Goal: Task Accomplishment & Management: Use online tool/utility

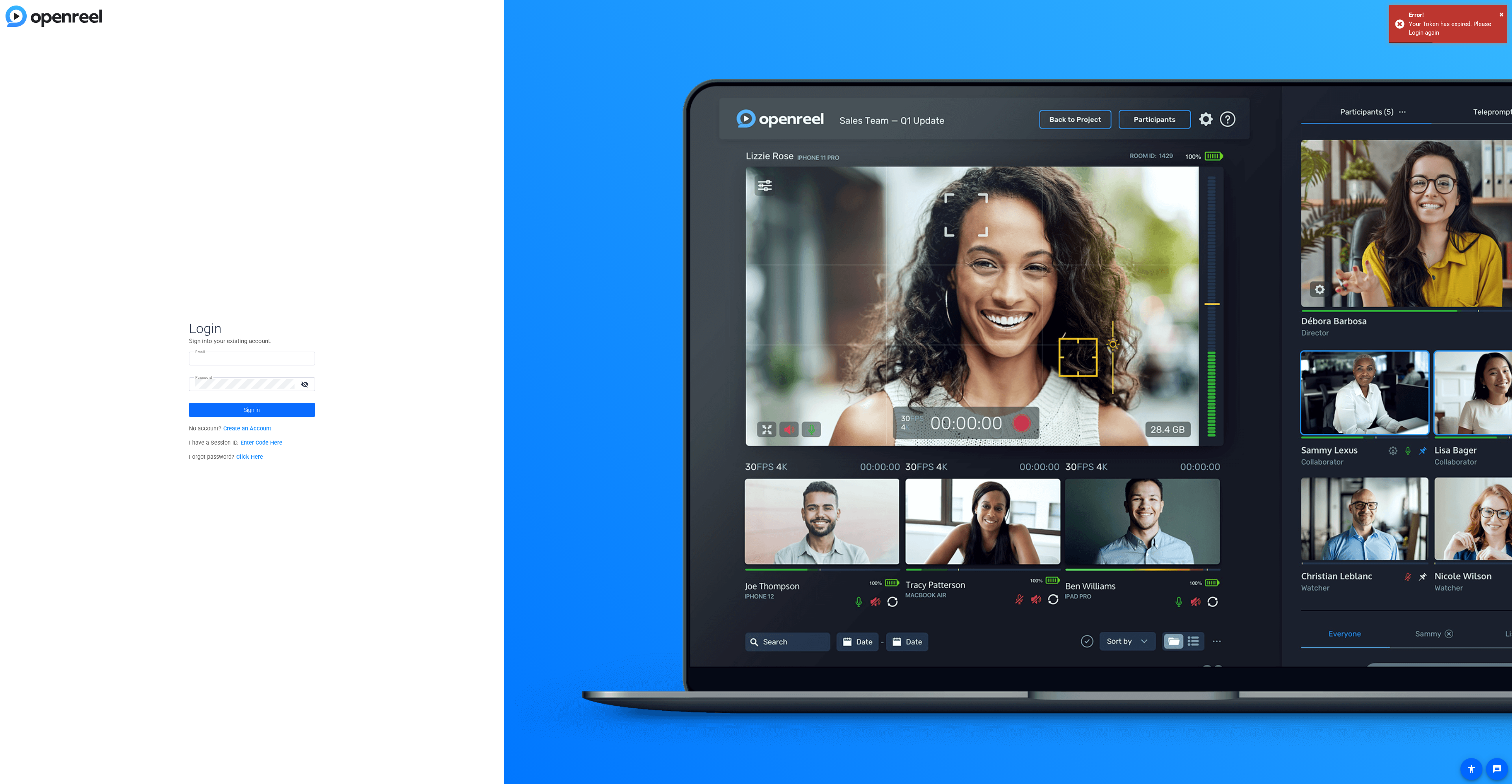
type input "gertjie.viljoen@gmail.com"
click at [261, 408] on span at bounding box center [252, 410] width 126 height 19
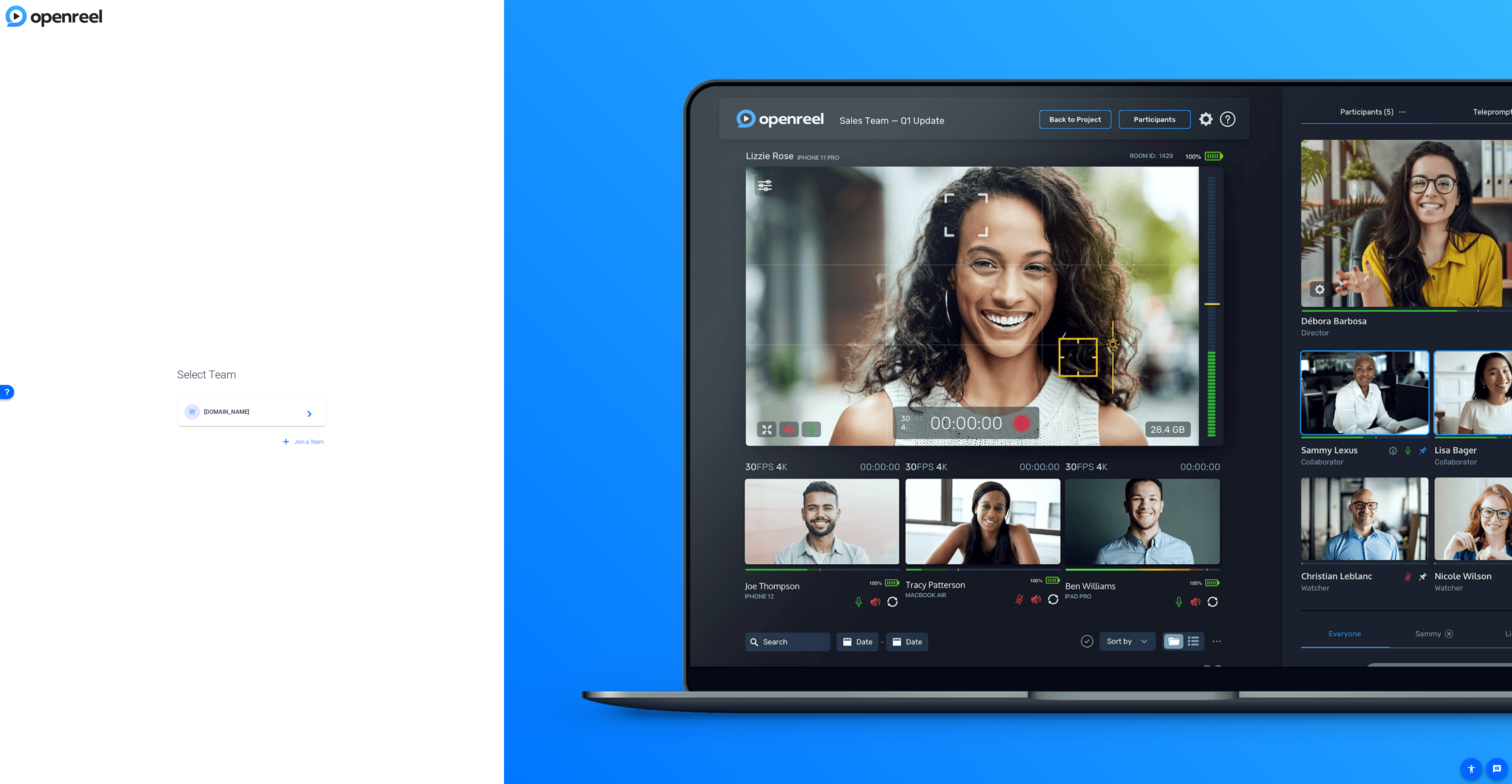
click at [201, 417] on div "W" at bounding box center [194, 411] width 20 height 16
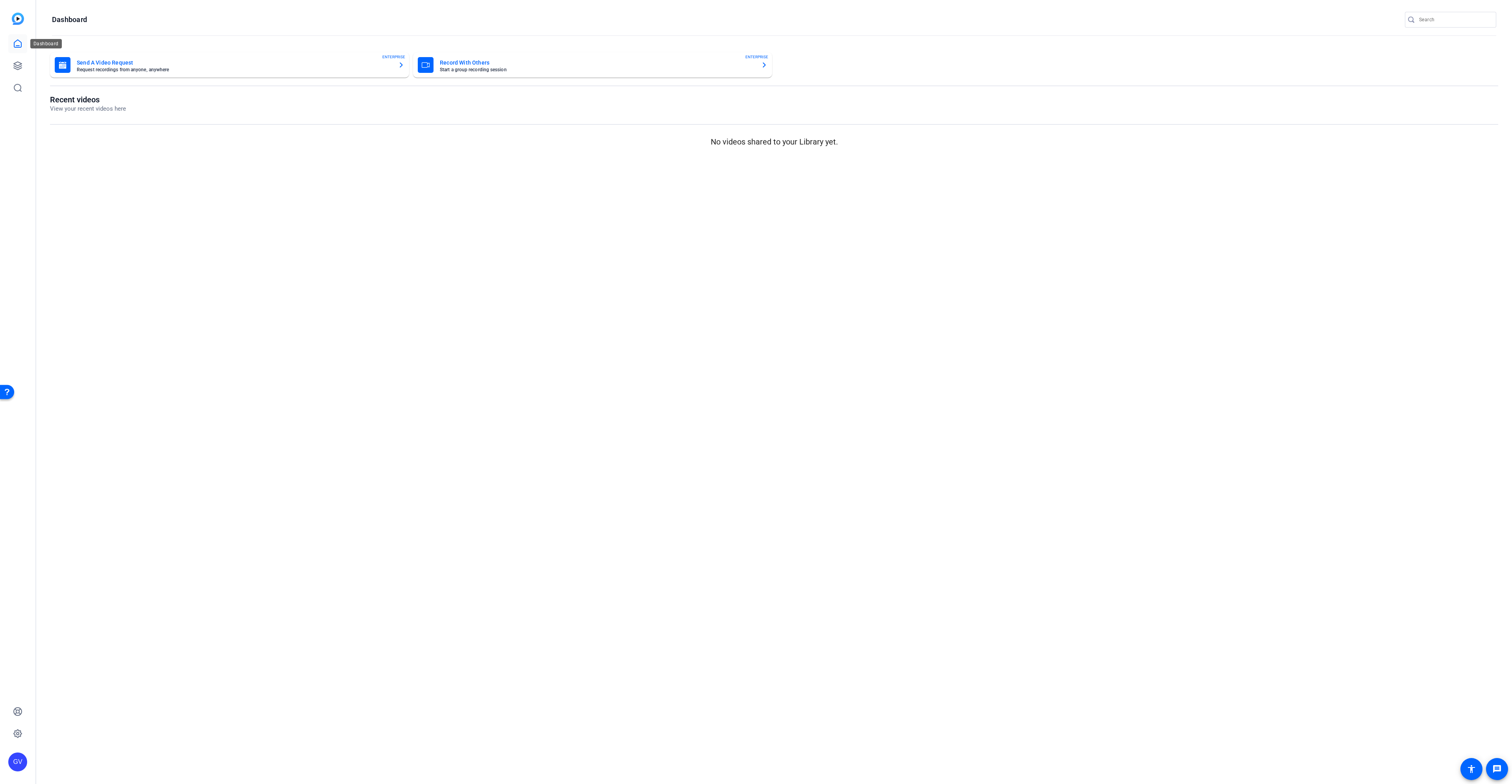
click at [16, 44] on icon at bounding box center [18, 43] width 9 height 9
click at [19, 64] on icon at bounding box center [18, 66] width 9 height 9
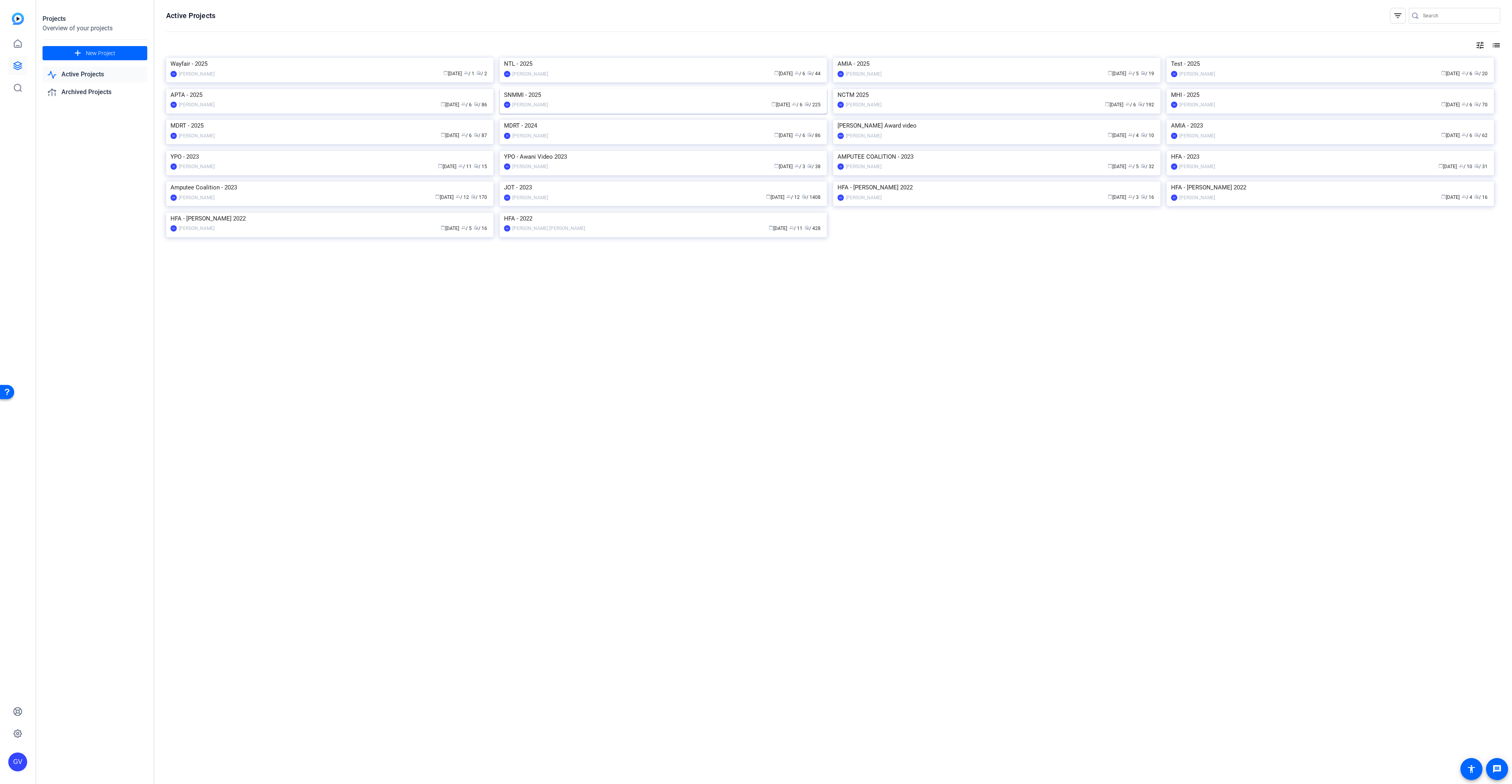
click at [554, 89] on img at bounding box center [663, 89] width 327 height 0
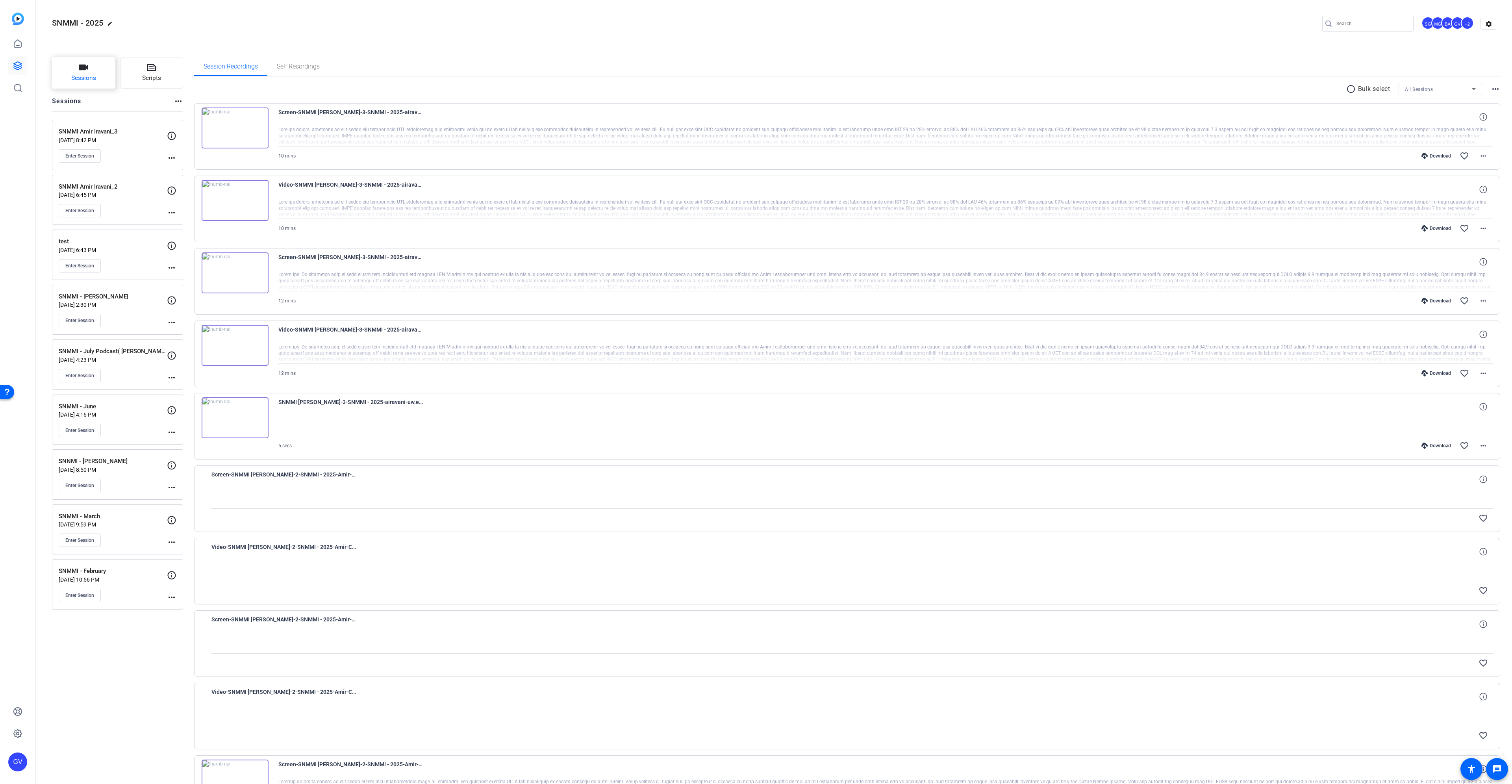
click at [92, 66] on button "Sessions" at bounding box center [84, 73] width 63 height 32
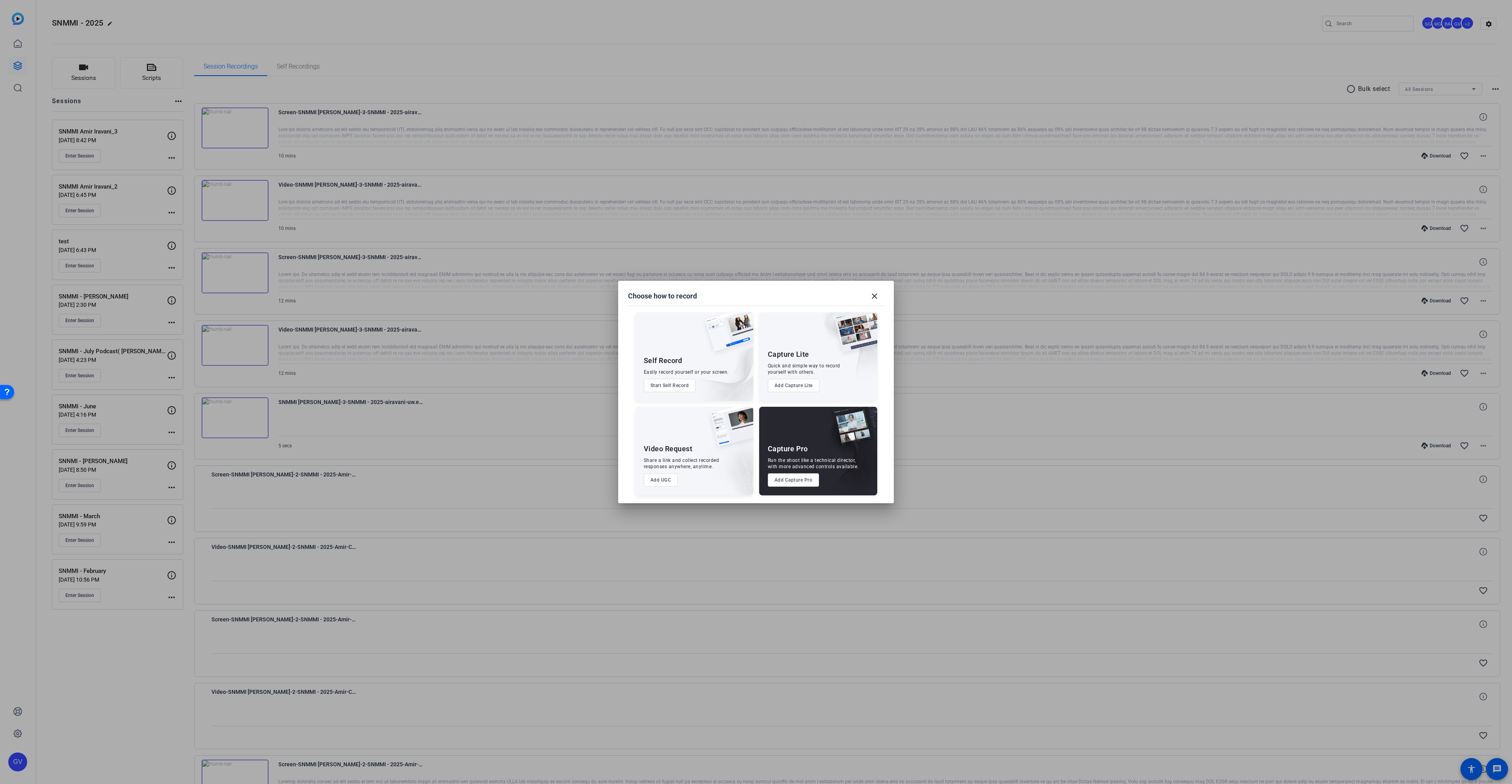
click at [785, 477] on button "Add Capture Pro" at bounding box center [794, 479] width 52 height 13
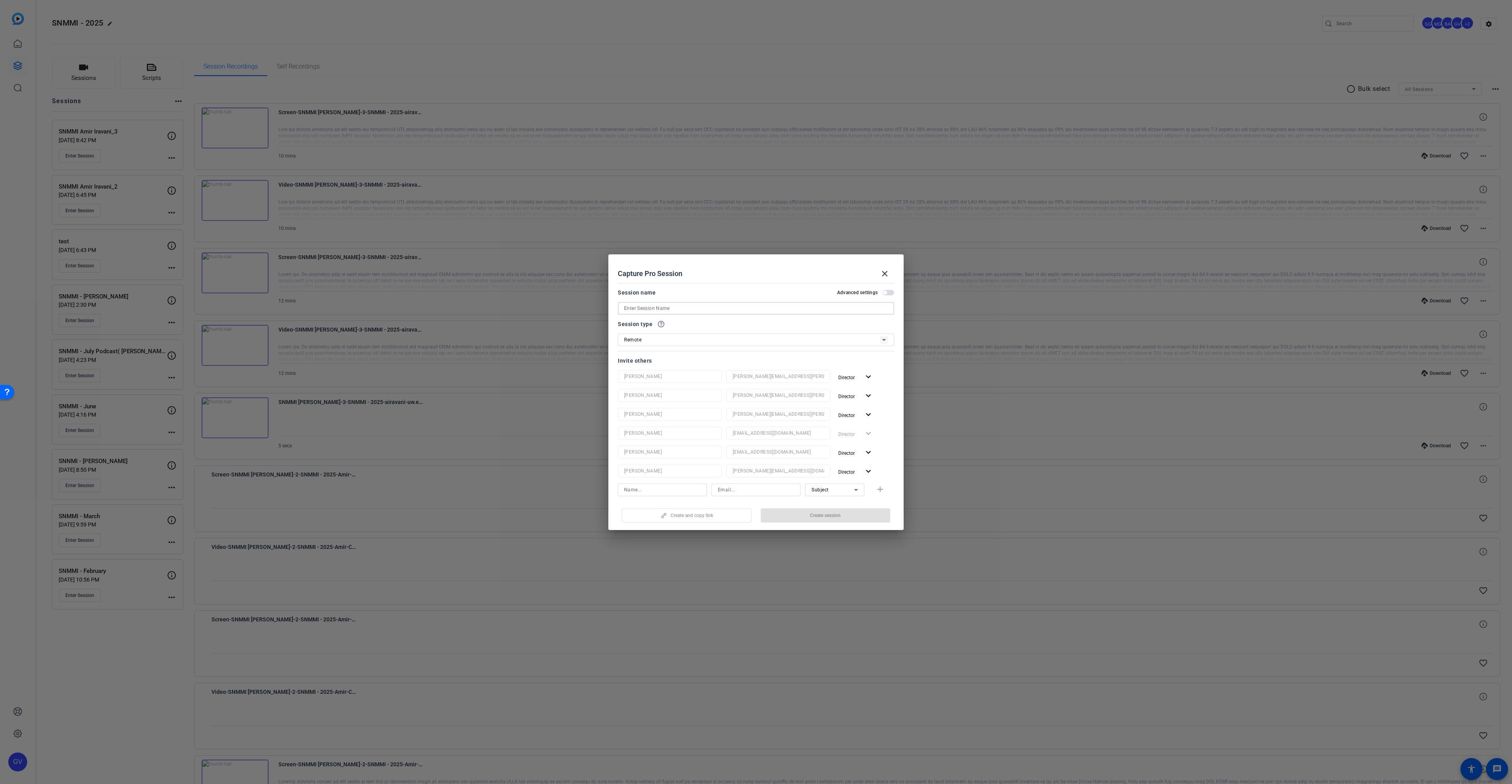
click at [677, 309] on input at bounding box center [755, 308] width 264 height 9
paste input "SNMMI [PERSON_NAME]"
type input "SNMMI [PERSON_NAME]"
click at [743, 415] on div at bounding box center [756, 411] width 76 height 12
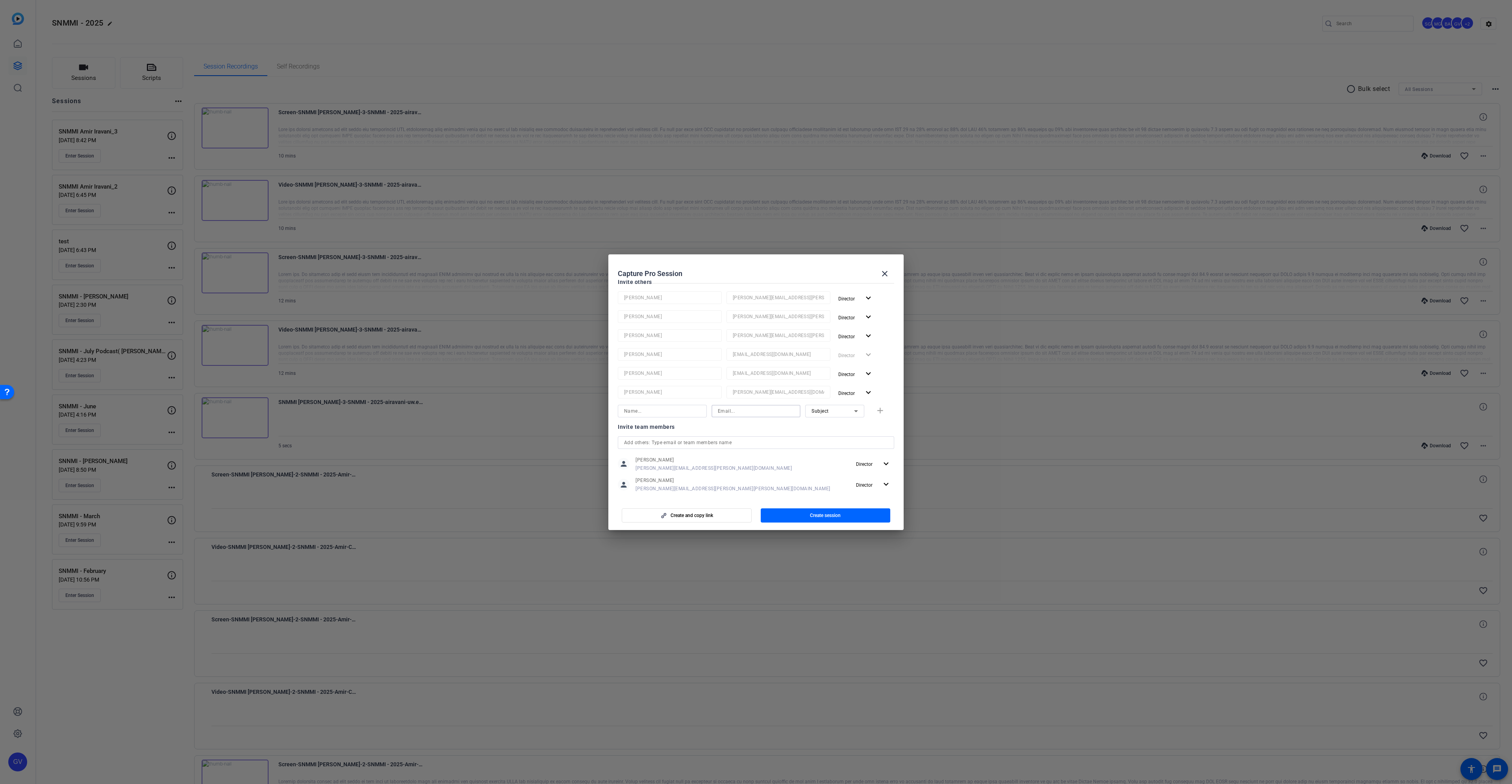
click at [743, 413] on input at bounding box center [756, 411] width 76 height 9
paste input "gary.ulaner@hoag.org"
type input "gary.ulaner@hoag.org"
click at [676, 415] on input at bounding box center [662, 411] width 76 height 9
paste input "Dr. Ulaner"
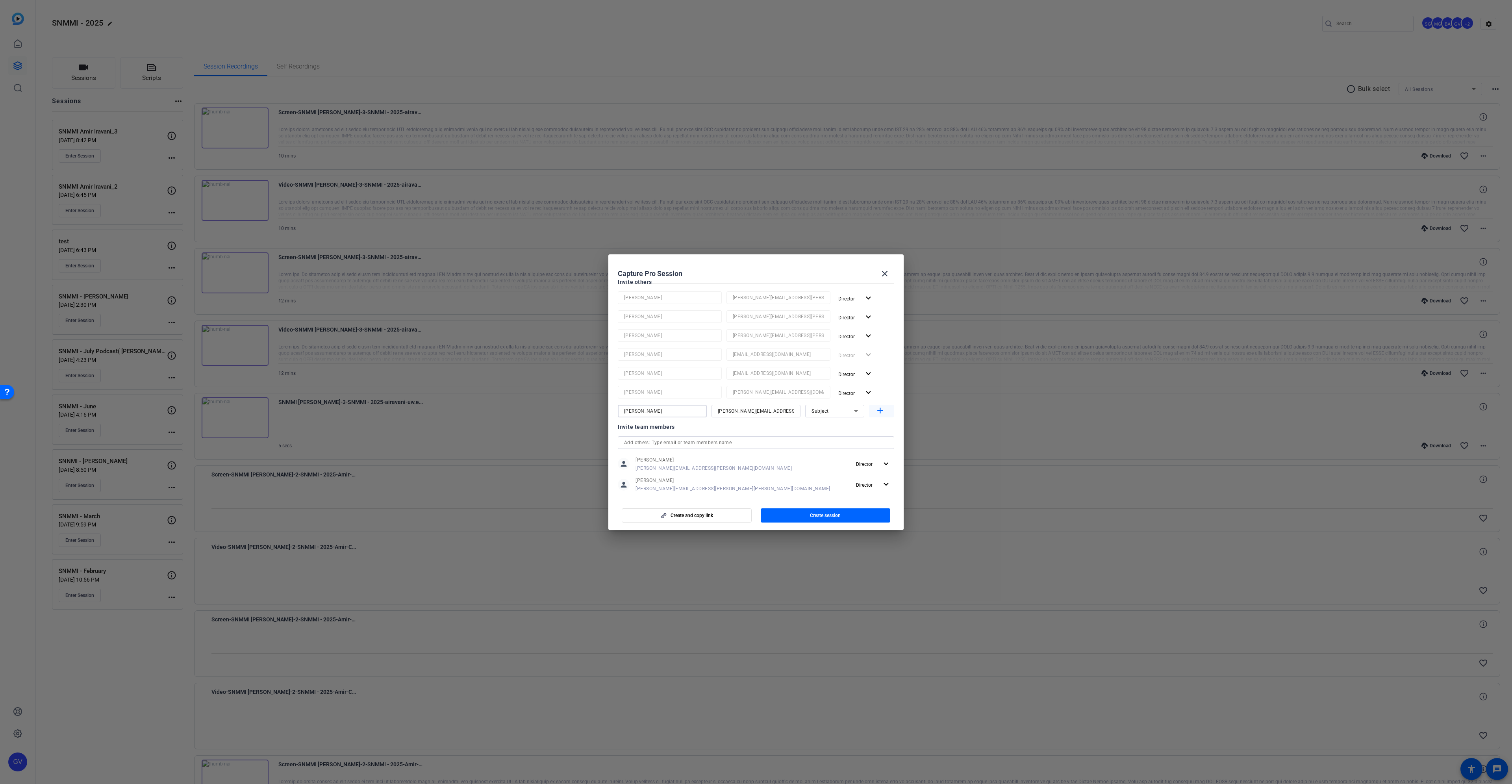
type input "Dr. Ulaner"
click at [880, 412] on mat-icon "add" at bounding box center [880, 411] width 10 height 10
click at [743, 431] on input at bounding box center [756, 430] width 76 height 9
paste input "nwenzel-lamb@snmmi.org"
drag, startPoint x: 734, startPoint y: 430, endPoint x: 701, endPoint y: 430, distance: 33.0
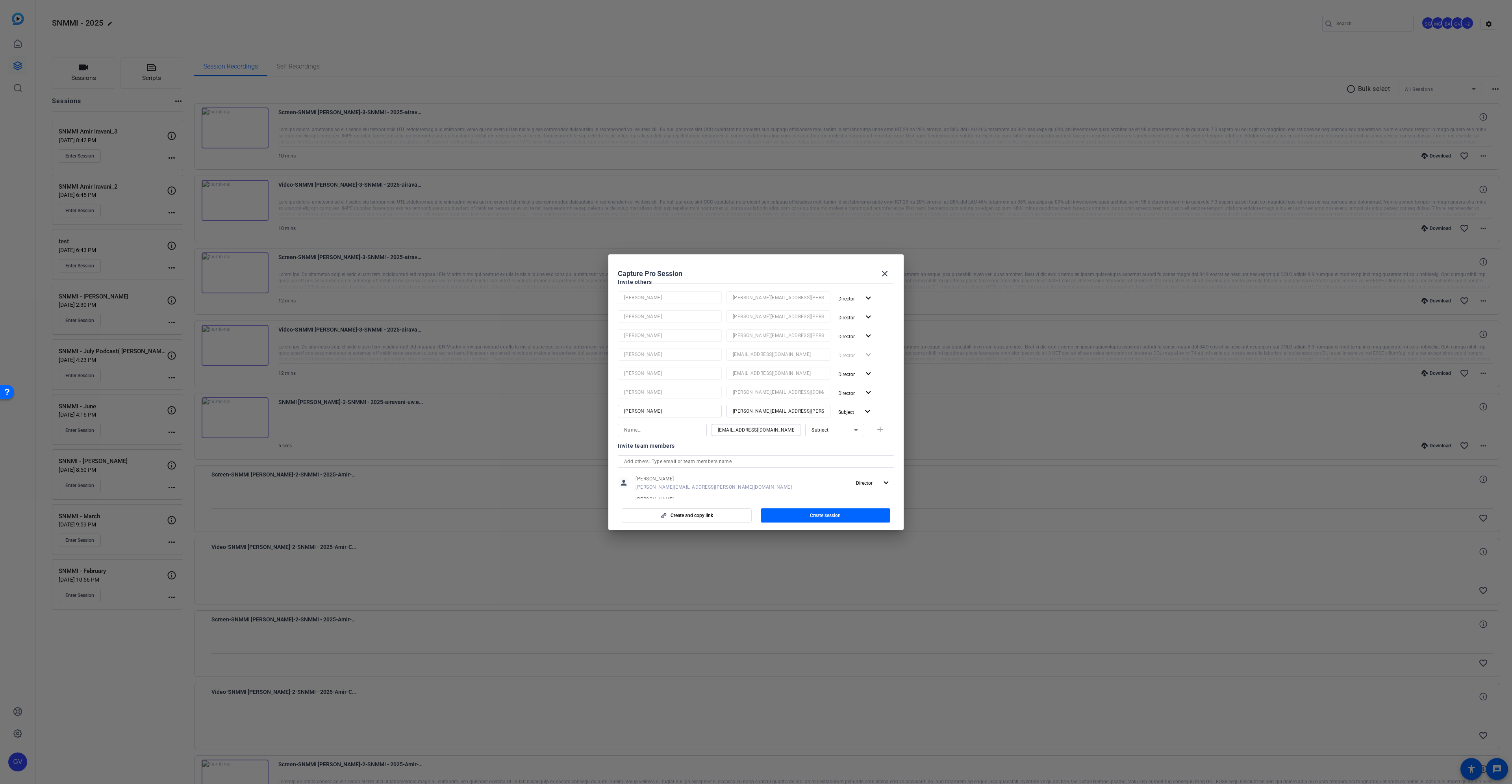
click at [701, 430] on div "nwenzel-lamb@snmmi.org Subject add" at bounding box center [756, 430] width 276 height 12
type input "nwenzel-lamb@snmmi.org"
click at [676, 428] on input at bounding box center [662, 430] width 76 height 9
paste input "nwenzel"
type input "nwenzel"
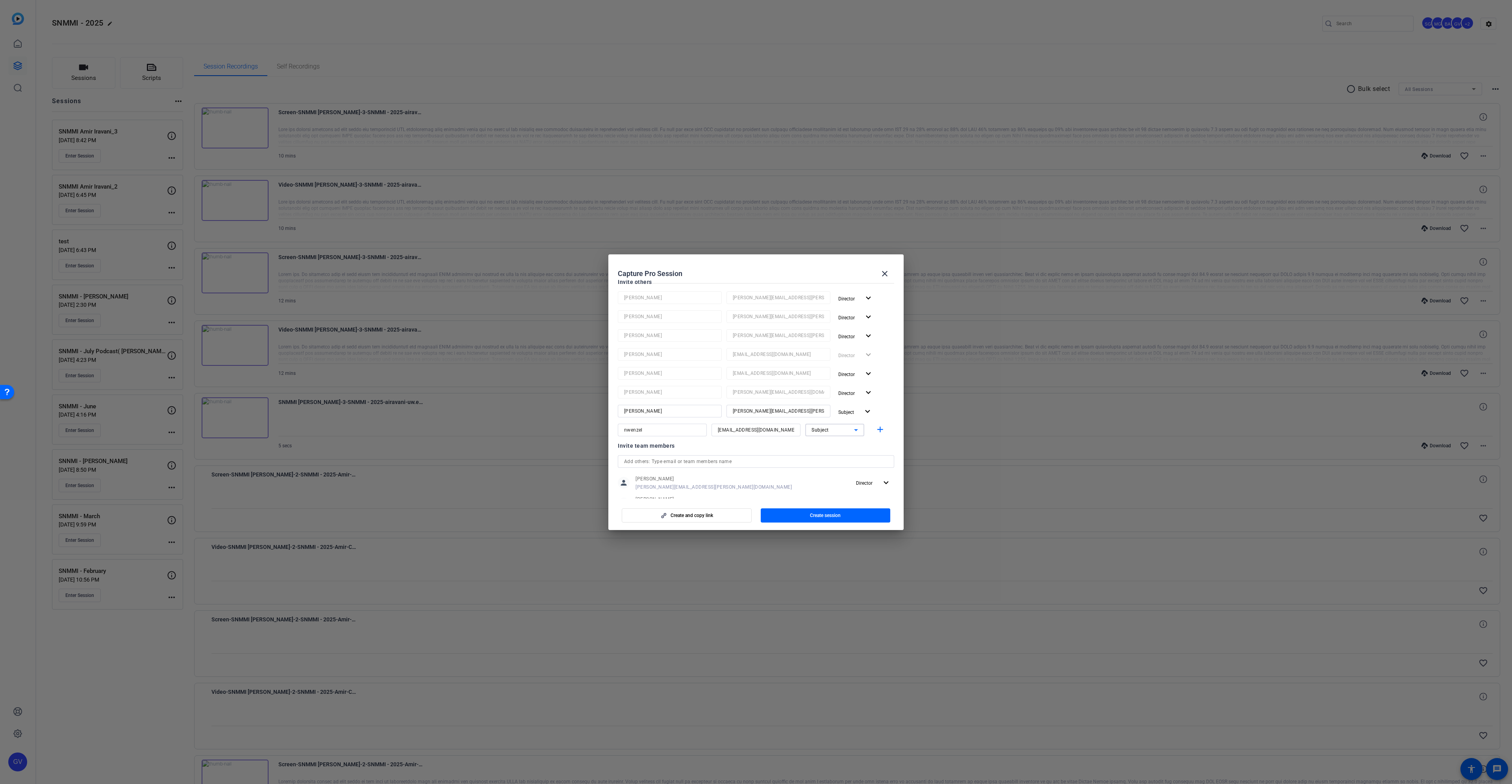
click at [834, 427] on div "Subject" at bounding box center [833, 430] width 42 height 10
click at [831, 457] on mat-option "Watcher" at bounding box center [831, 458] width 59 height 12
click at [875, 429] on mat-icon "add" at bounding box center [880, 430] width 10 height 10
click at [727, 451] on input at bounding box center [756, 449] width 76 height 9
paste input "sebastien.ball@workerbeetv.com"
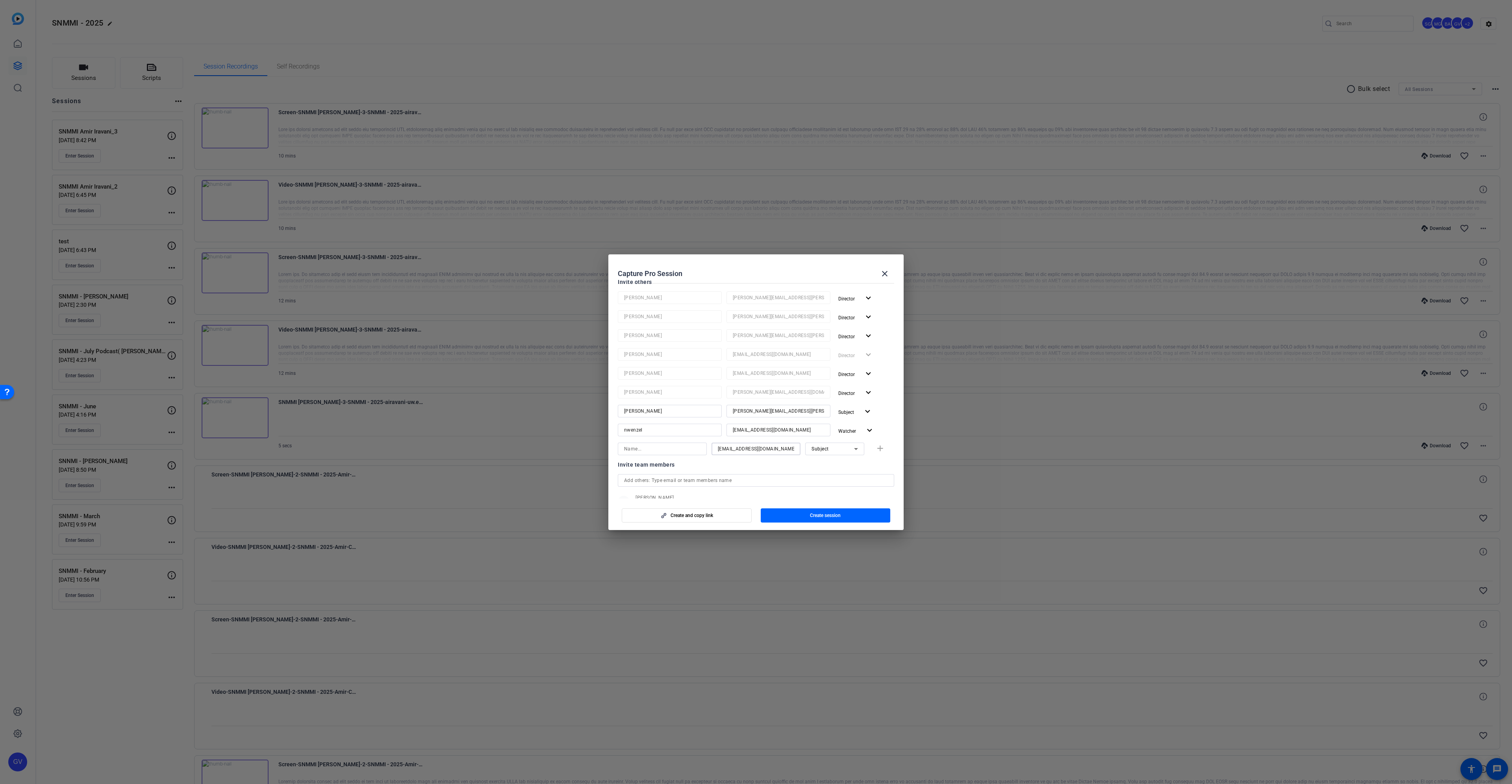
type input "sebastien.ball@workerbeetv.com"
click at [853, 450] on icon at bounding box center [856, 449] width 9 height 9
click at [843, 467] on mat-option "Collaborator" at bounding box center [831, 464] width 59 height 12
drag, startPoint x: 736, startPoint y: 448, endPoint x: 711, endPoint y: 448, distance: 25.0
click at [711, 448] on div "sebastien.ball@workerbeetv.com" at bounding box center [756, 448] width 89 height 12
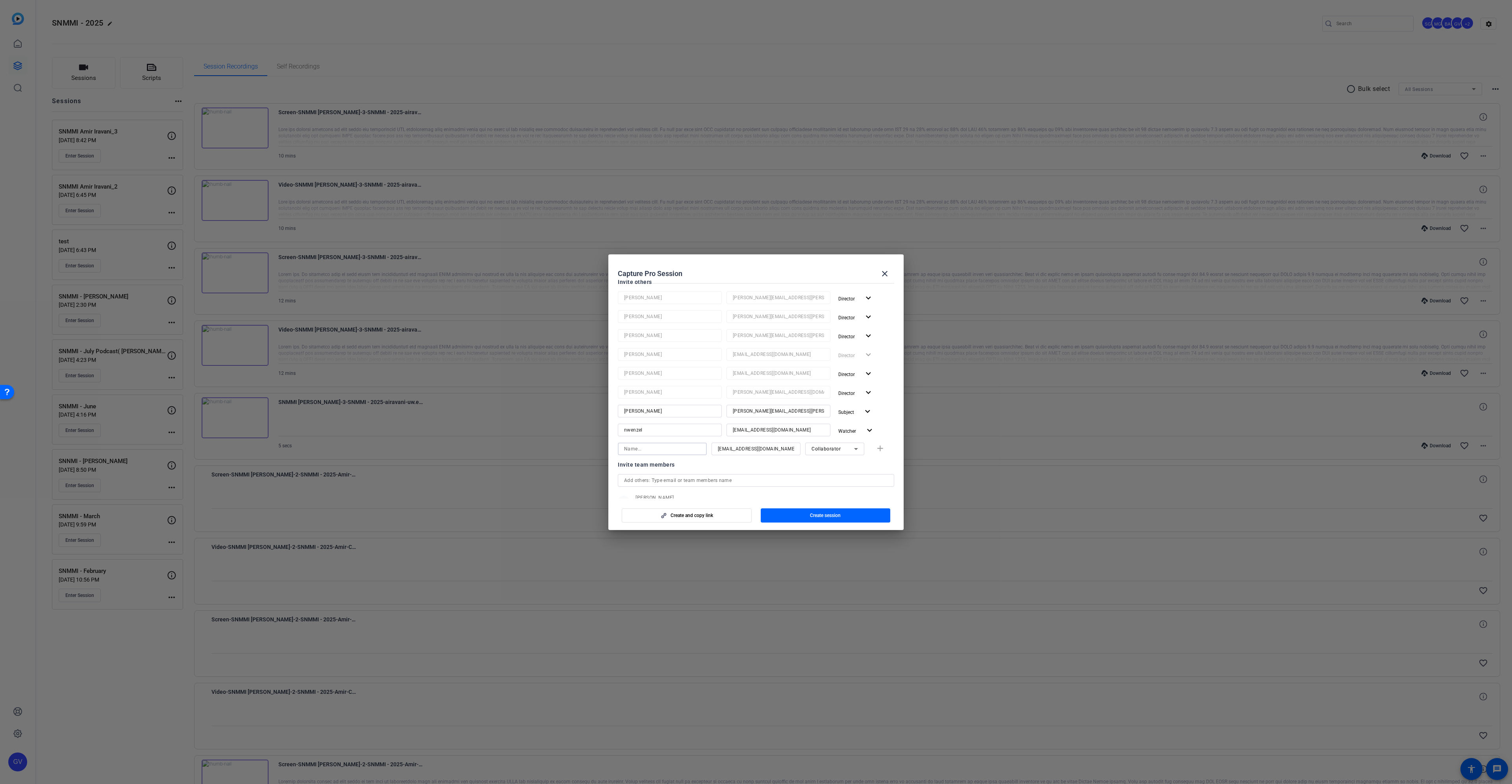
click at [667, 448] on input at bounding box center [662, 449] width 76 height 9
paste input "sebastien"
type input "sebastien"
click at [875, 449] on mat-icon "add" at bounding box center [880, 448] width 10 height 10
click at [801, 512] on span "button" at bounding box center [825, 515] width 130 height 19
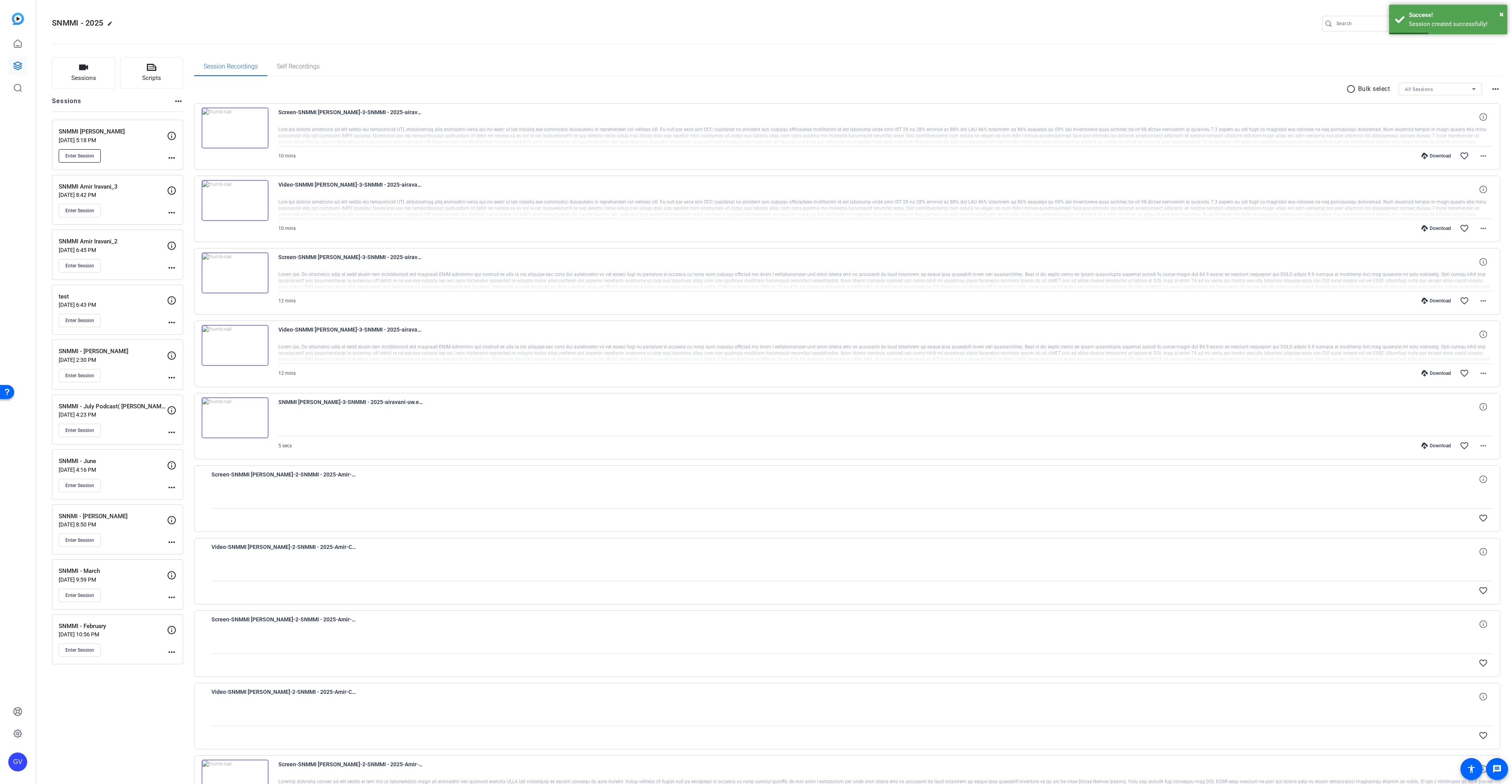
click at [69, 156] on span "Enter Session" at bounding box center [79, 156] width 29 height 6
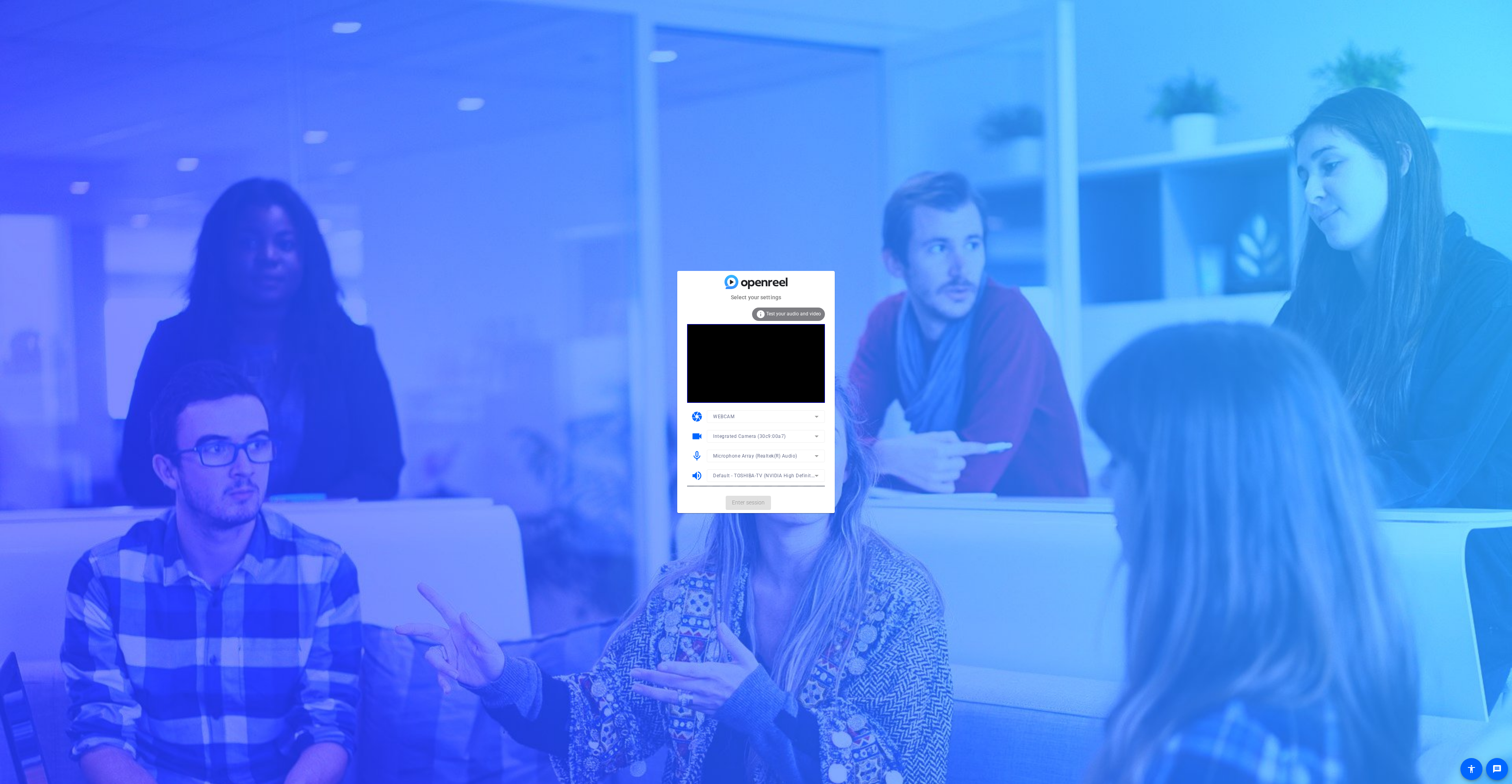
click at [767, 437] on mat-form-field "Integrated Camera (30c9:00a7)" at bounding box center [765, 436] width 118 height 12
click at [772, 436] on span "Integrated Camera (30c9:00a7)" at bounding box center [750, 436] width 73 height 5
click at [136, 80] on div at bounding box center [69, 67] width 132 height 24
click at [760, 501] on span "Enter session" at bounding box center [748, 502] width 33 height 8
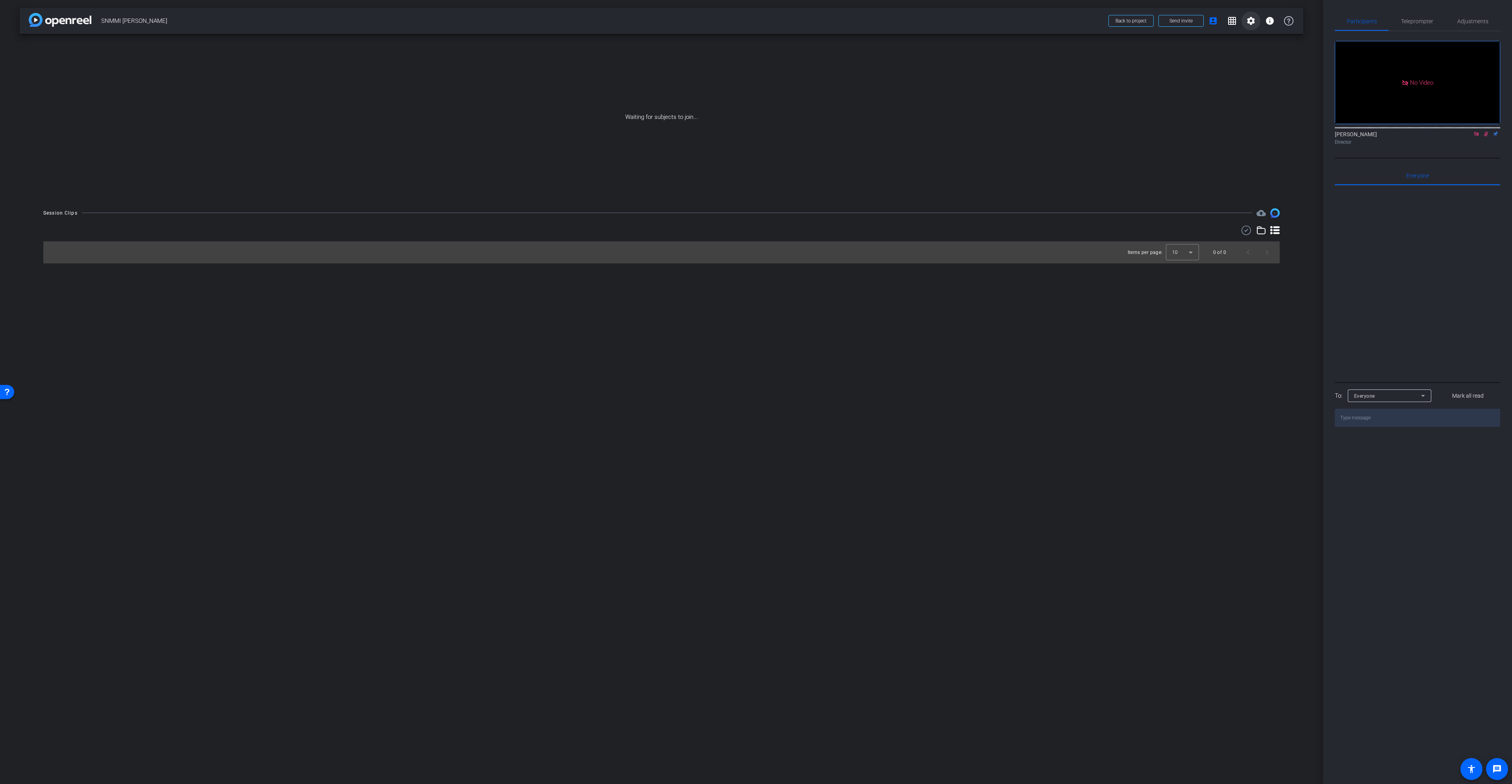
click at [1256, 23] on mat-icon "settings" at bounding box center [1251, 21] width 9 height 9
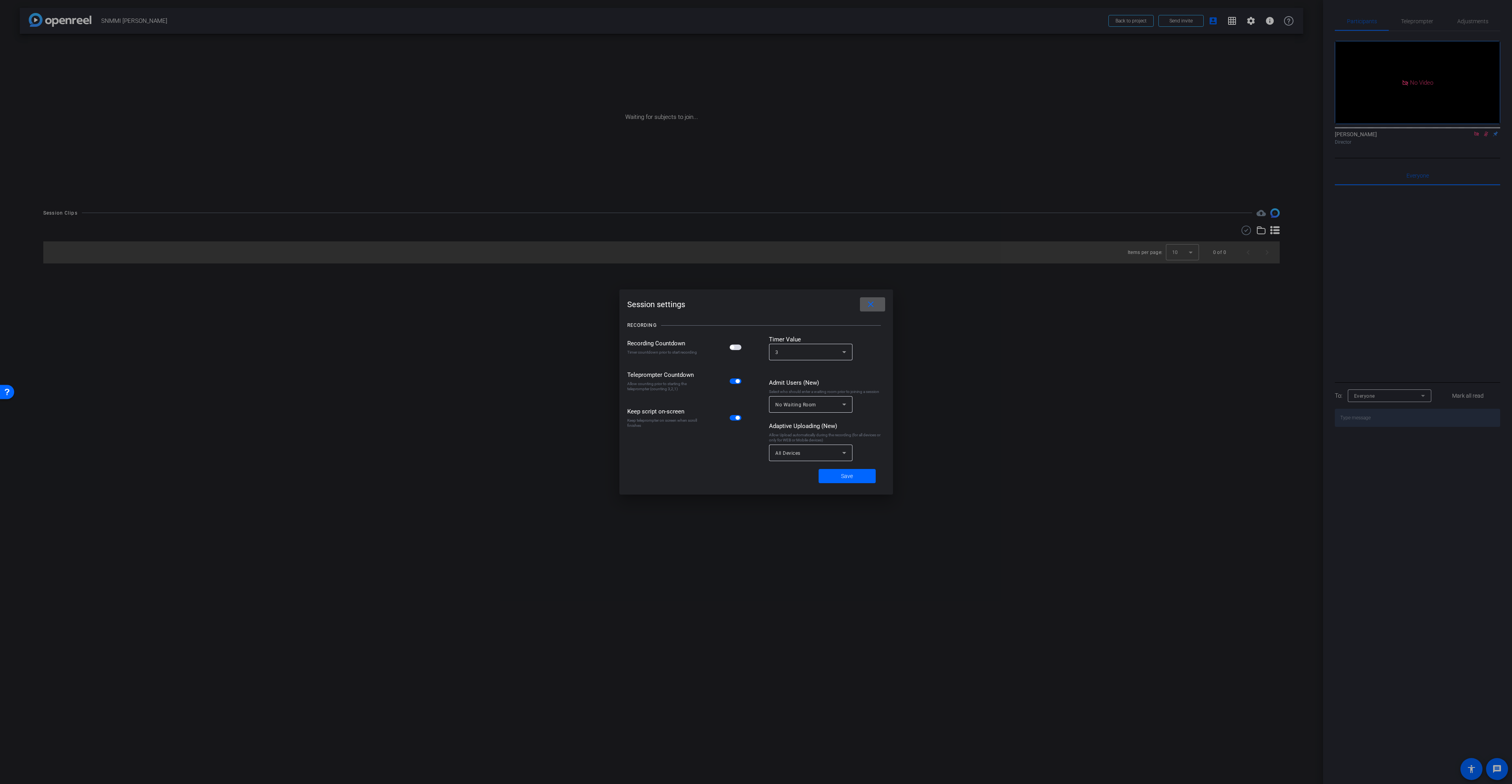
click at [829, 401] on div "No Waiting Room" at bounding box center [809, 404] width 67 height 10
click at [809, 445] on mat-option "Everyone" at bounding box center [811, 447] width 83 height 12
click at [851, 478] on span "Save" at bounding box center [847, 476] width 12 height 8
